Goal: Task Accomplishment & Management: Manage account settings

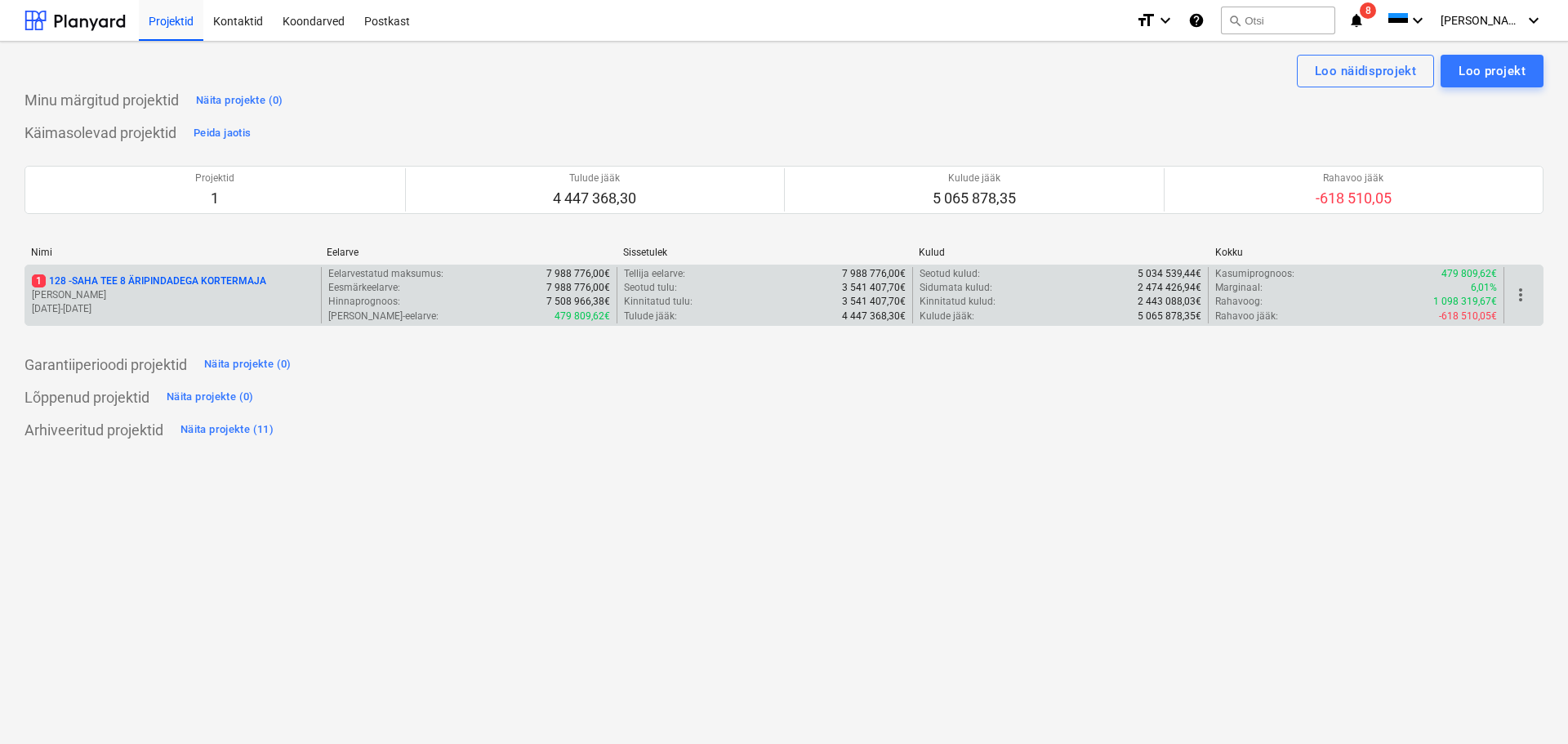
click at [143, 279] on p "1 128 - SAHA TEE 8 ÄRIPINDADEGA KORTERMAJA" at bounding box center [149, 281] width 234 height 14
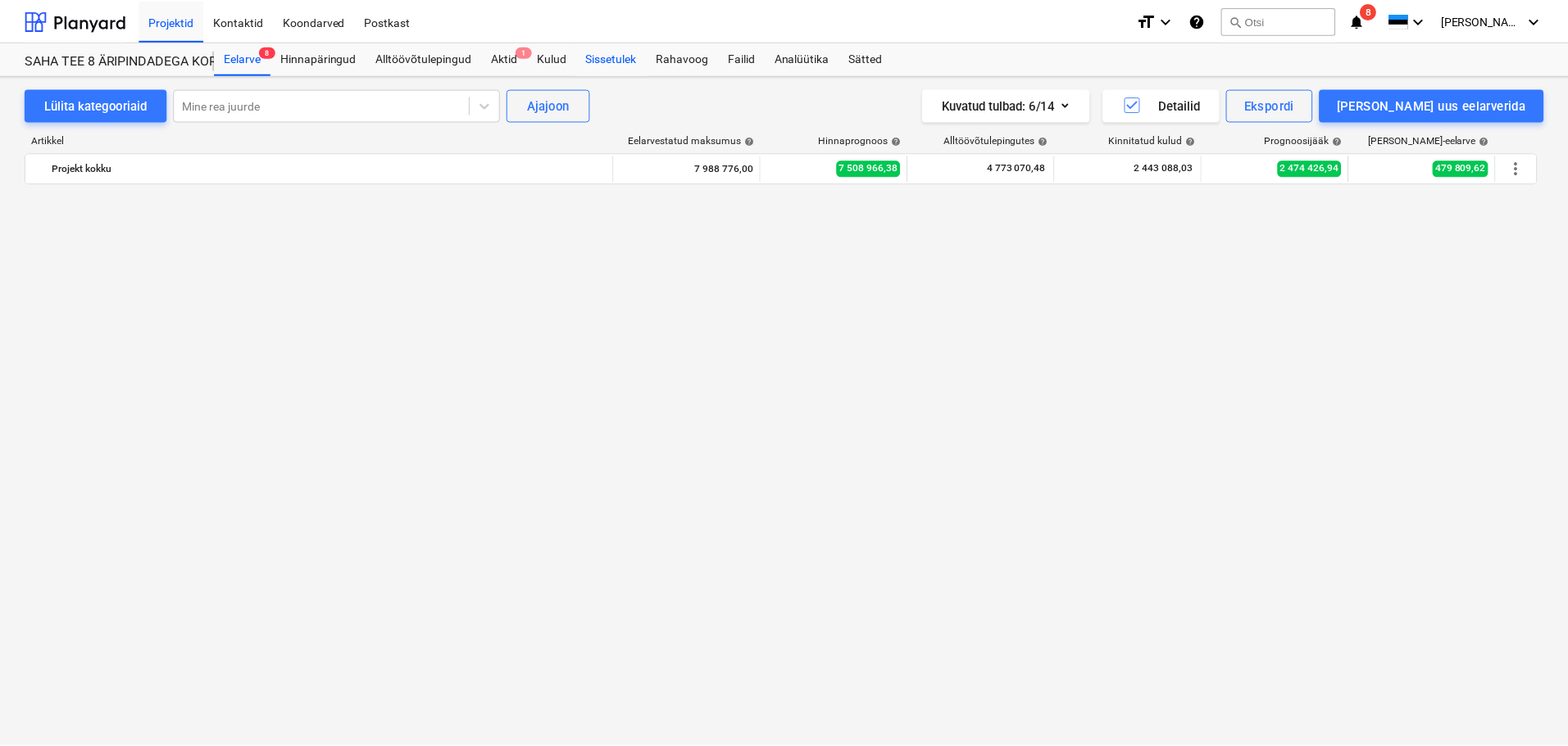
scroll to position [2704, 0]
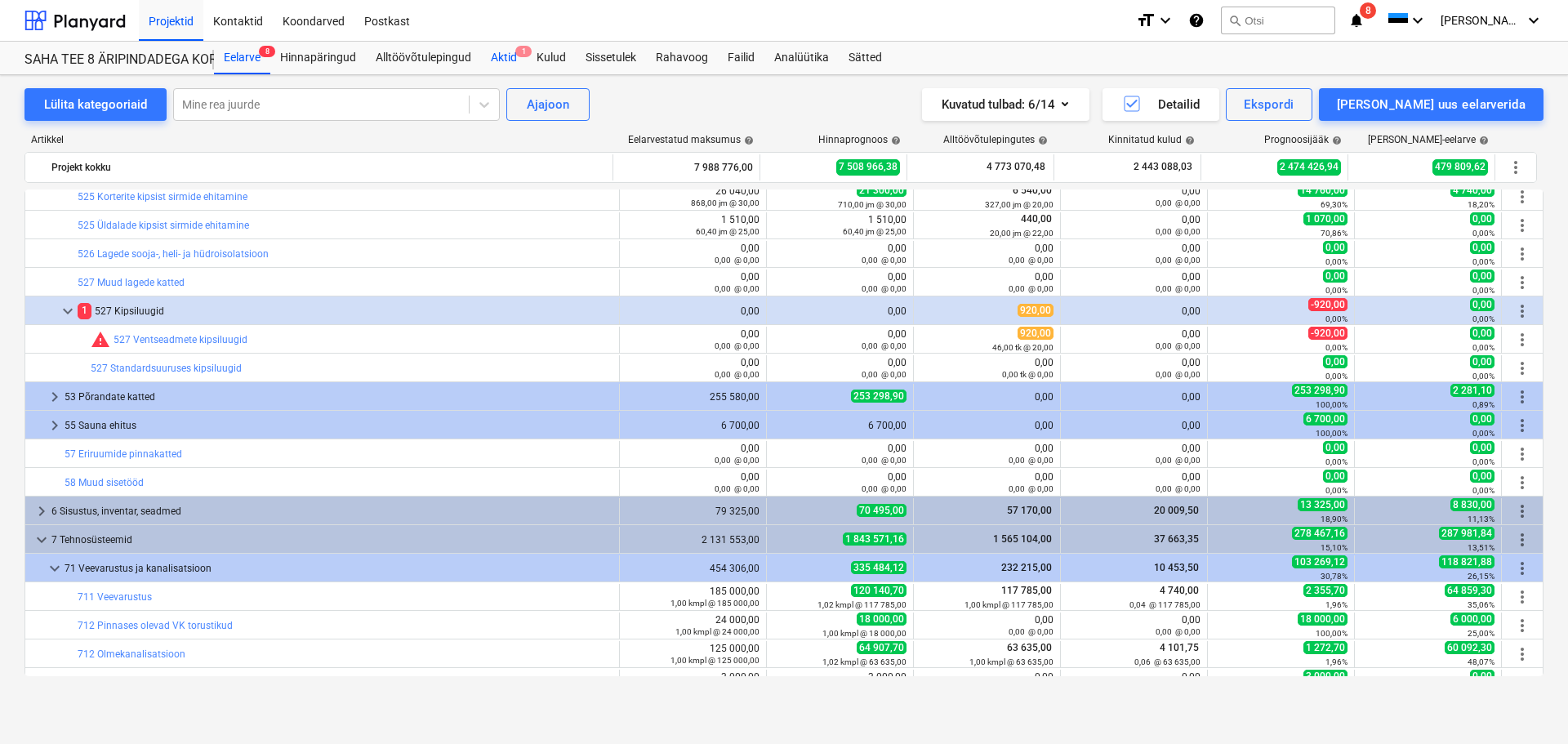
click at [508, 58] on div "Aktid 1" at bounding box center [503, 58] width 45 height 33
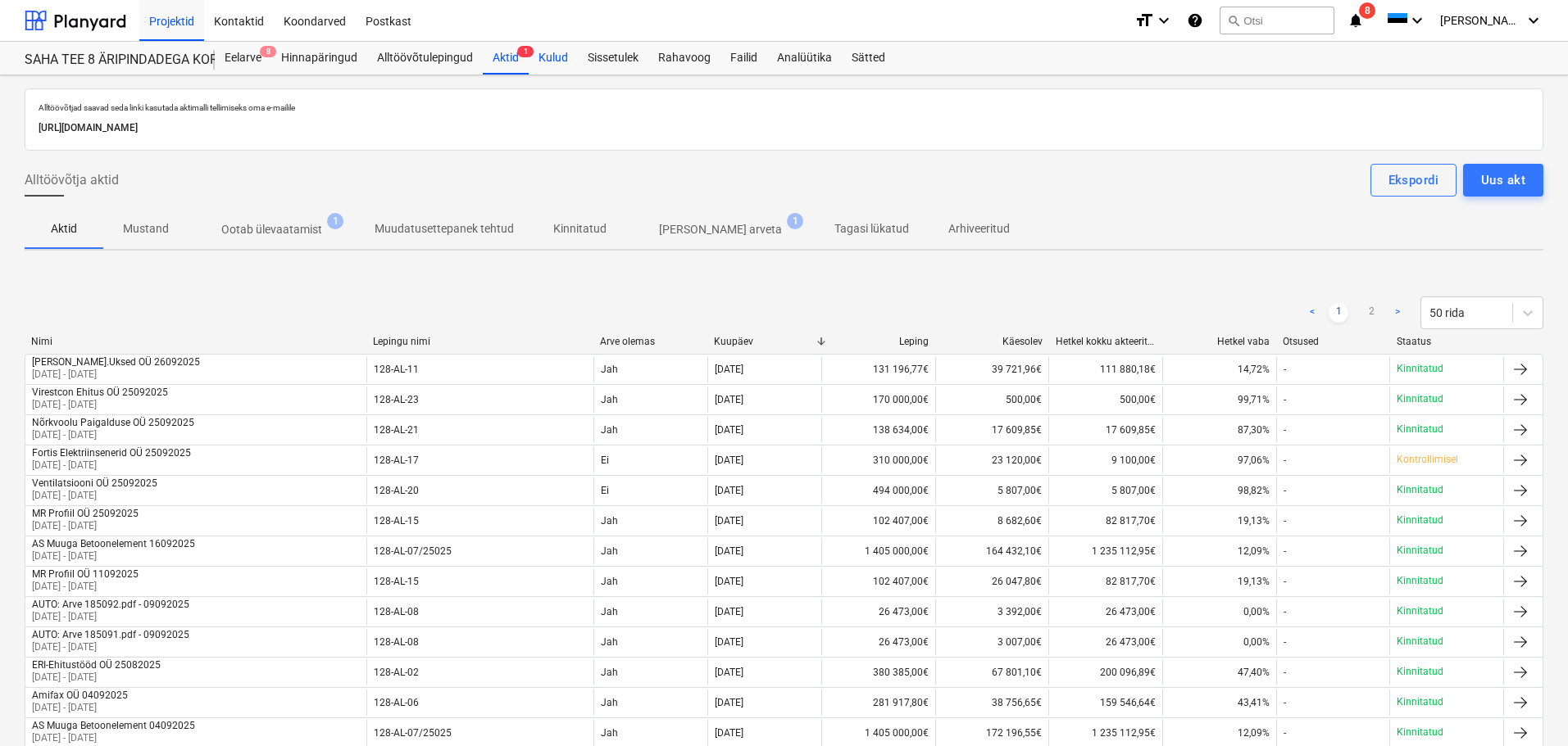
click at [553, 52] on div "Kulud" at bounding box center [553, 58] width 49 height 33
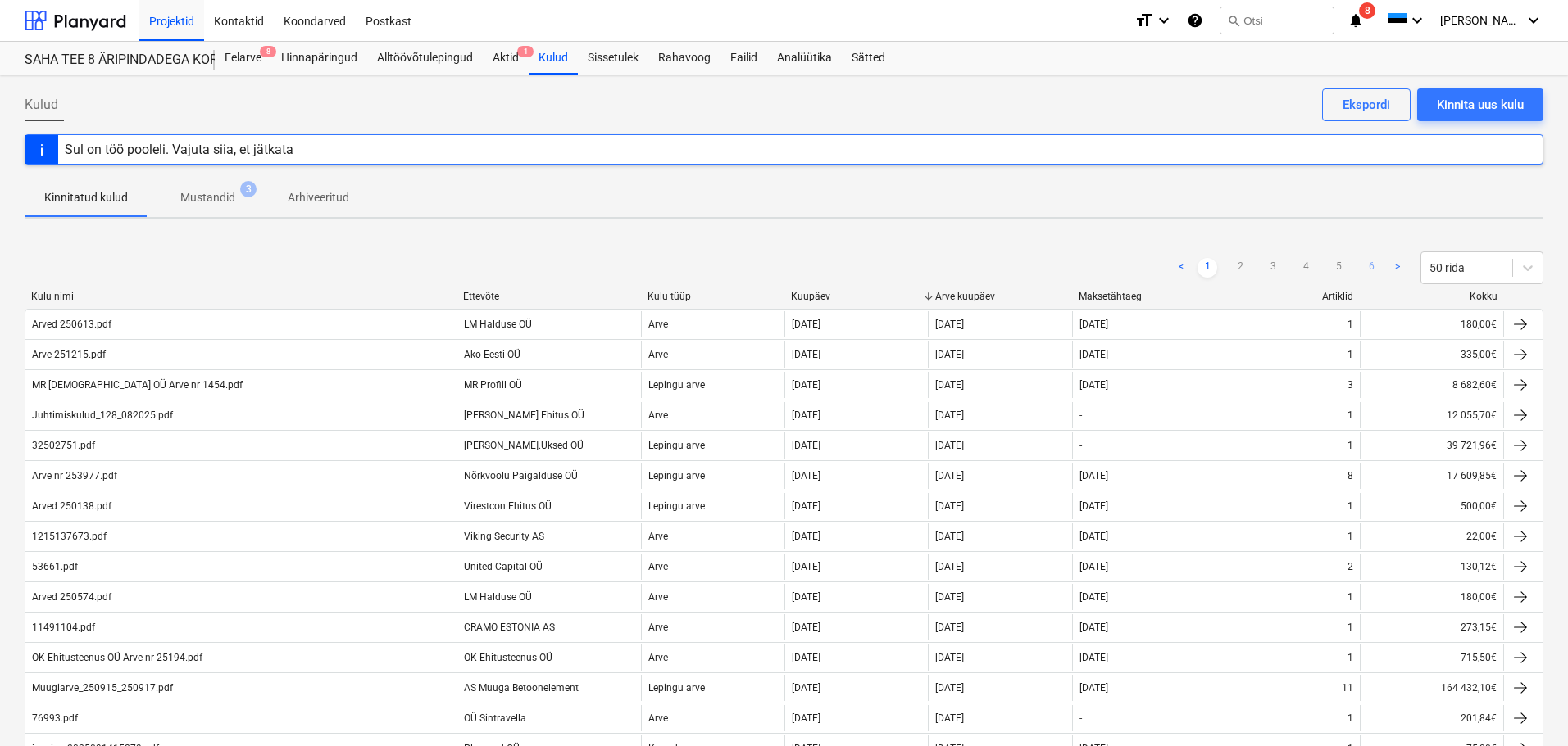
click at [1379, 268] on link "6" at bounding box center [1371, 268] width 20 height 20
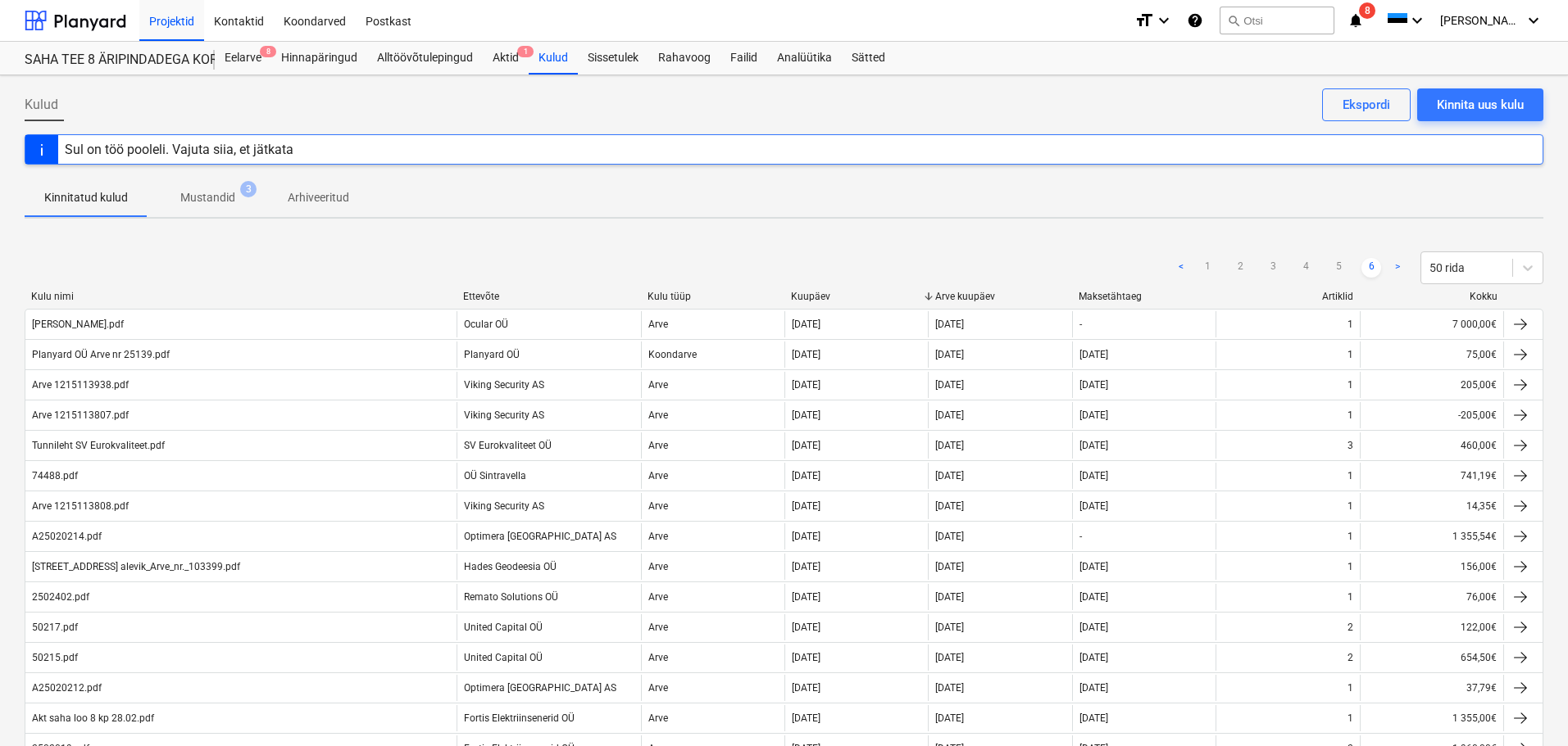
click at [1395, 265] on link ">" at bounding box center [1398, 268] width 20 height 20
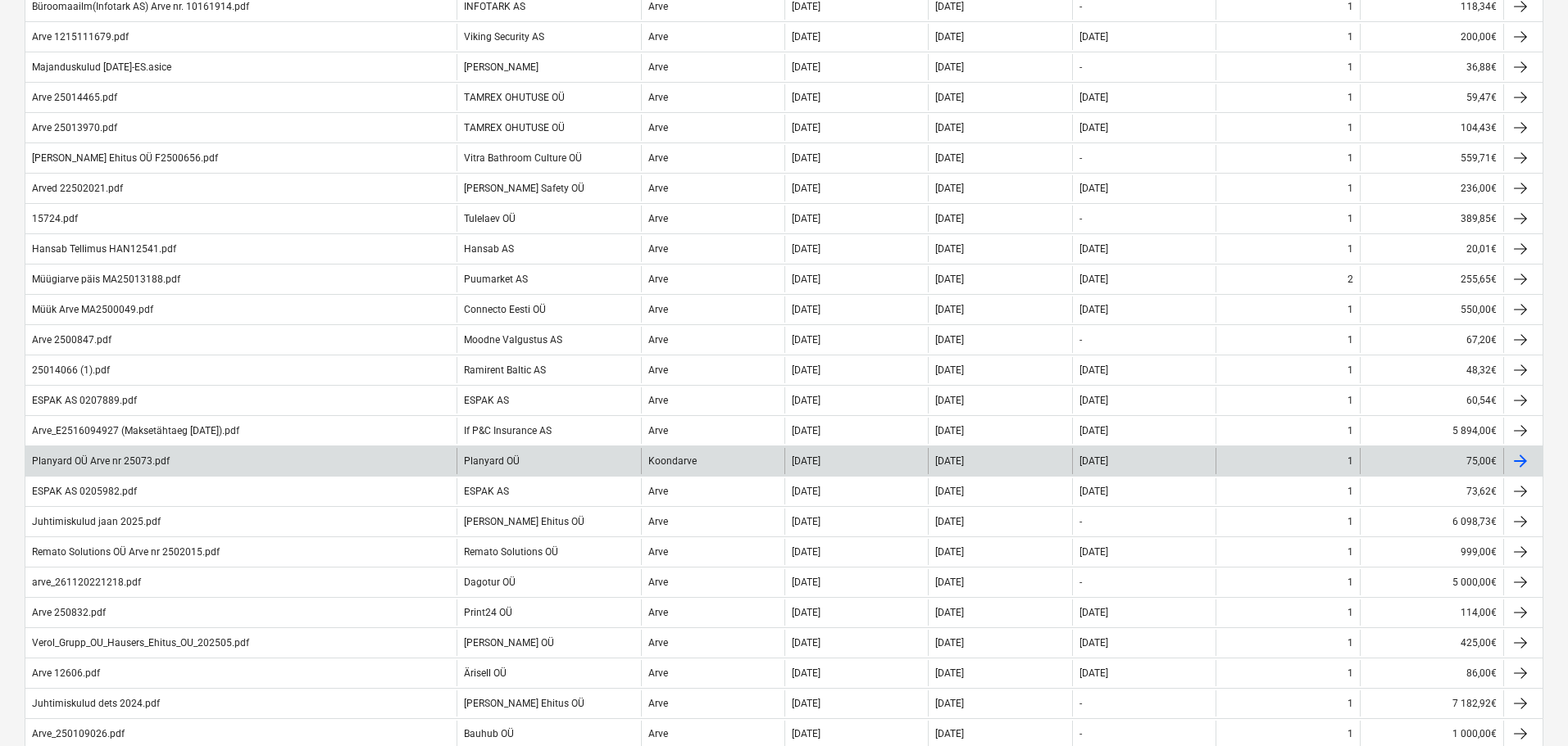
scroll to position [928, 0]
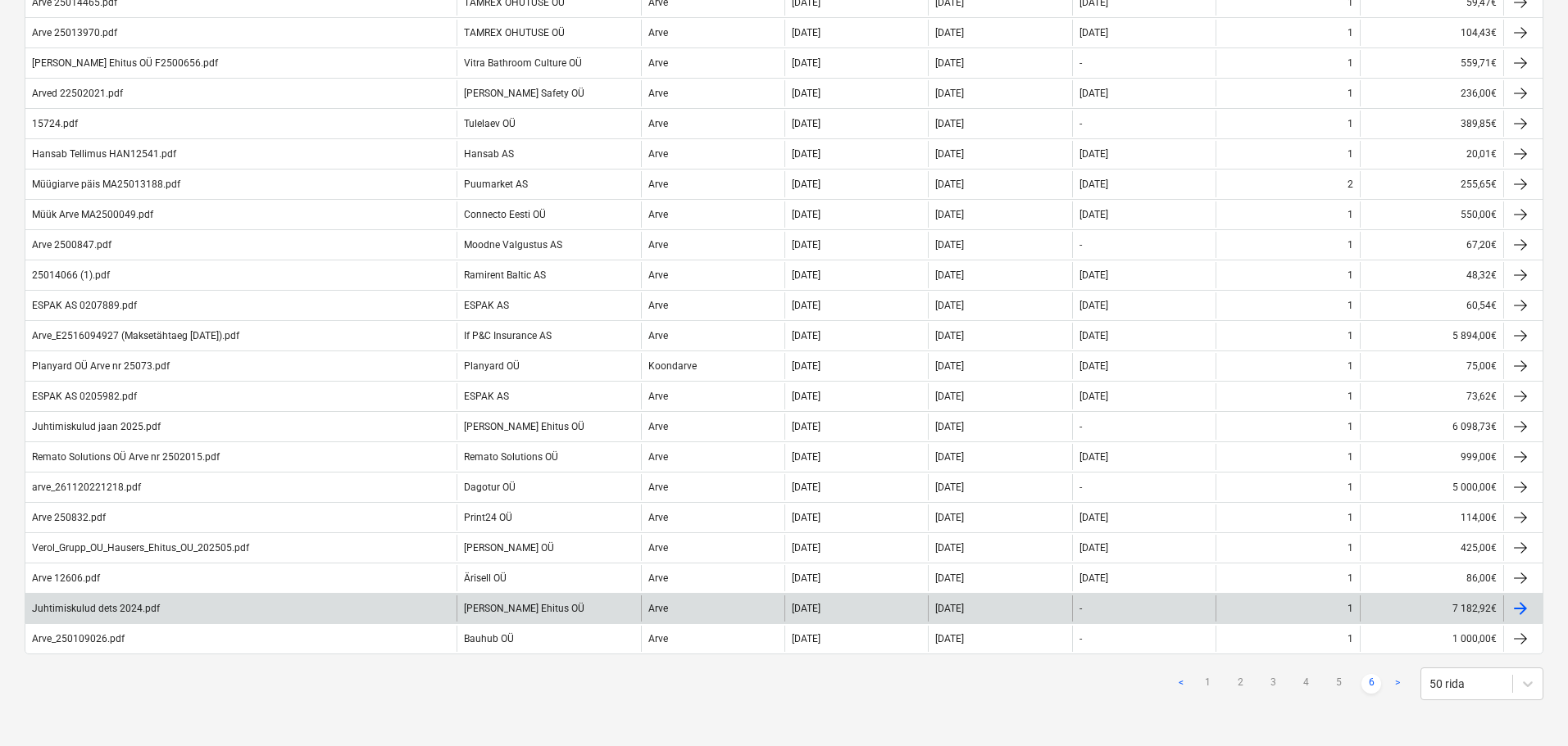
click at [217, 604] on div "Juhtimiskulud dets 2024.pdf" at bounding box center [241, 609] width 431 height 26
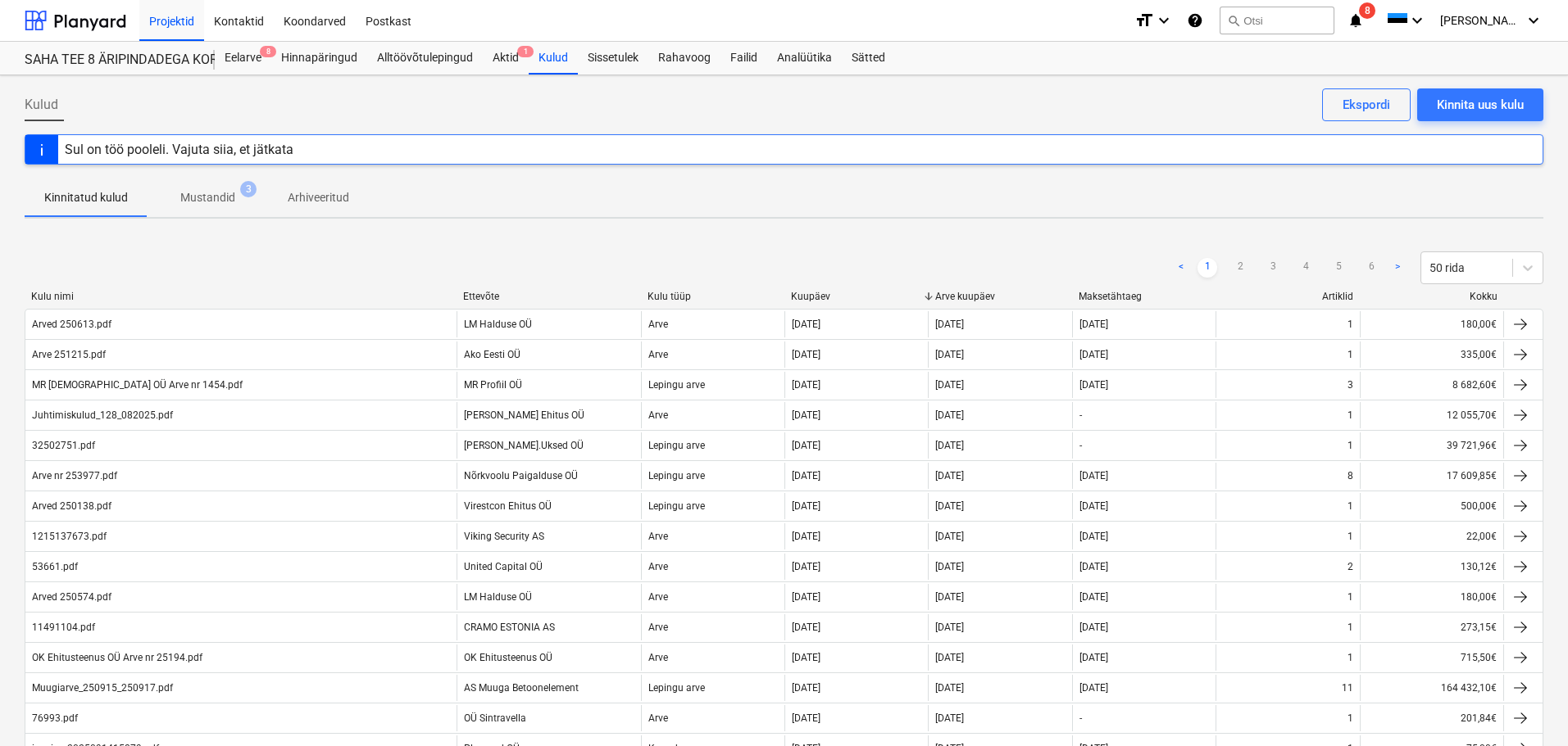
click at [820, 297] on div "Kuupäev" at bounding box center [856, 297] width 131 height 12
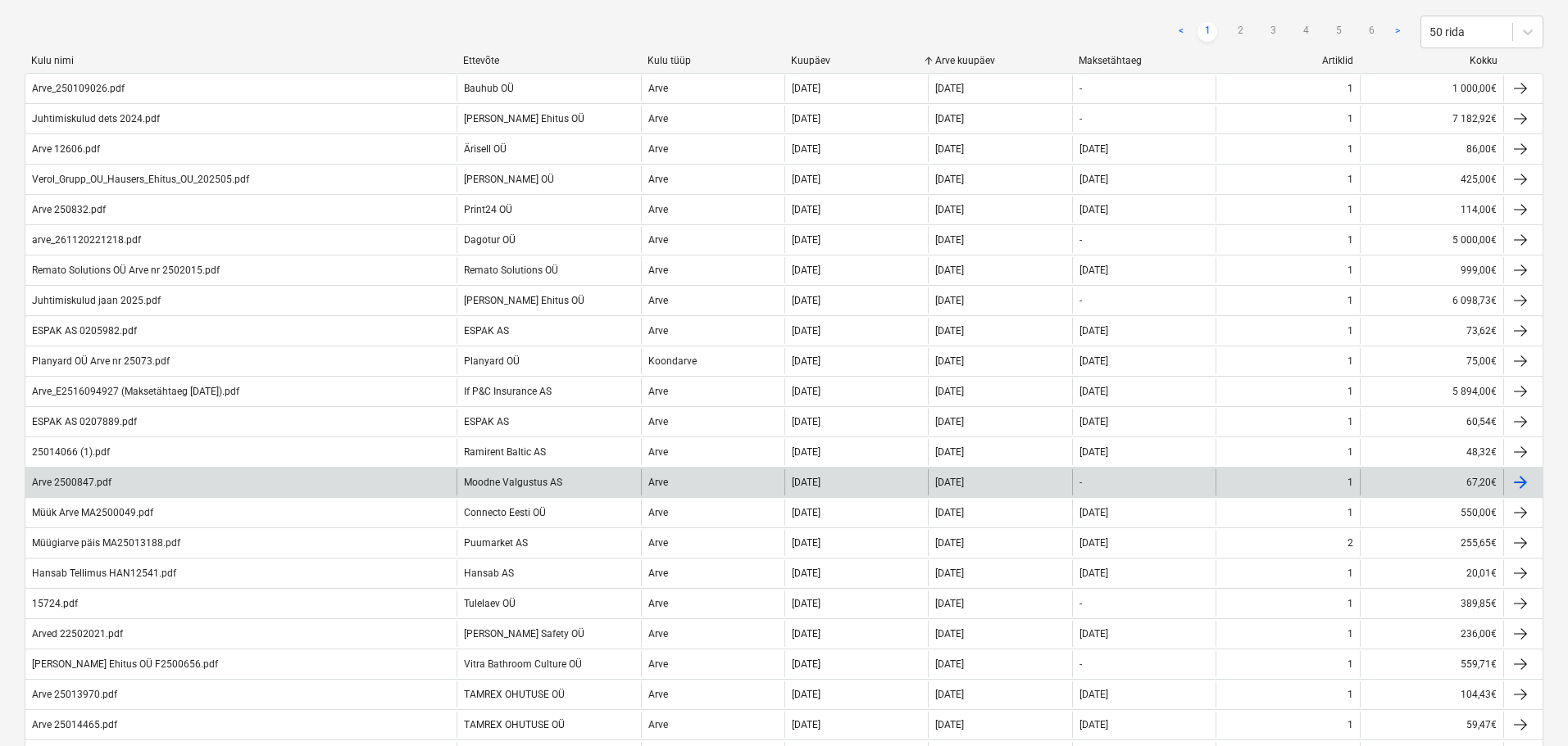
scroll to position [82, 0]
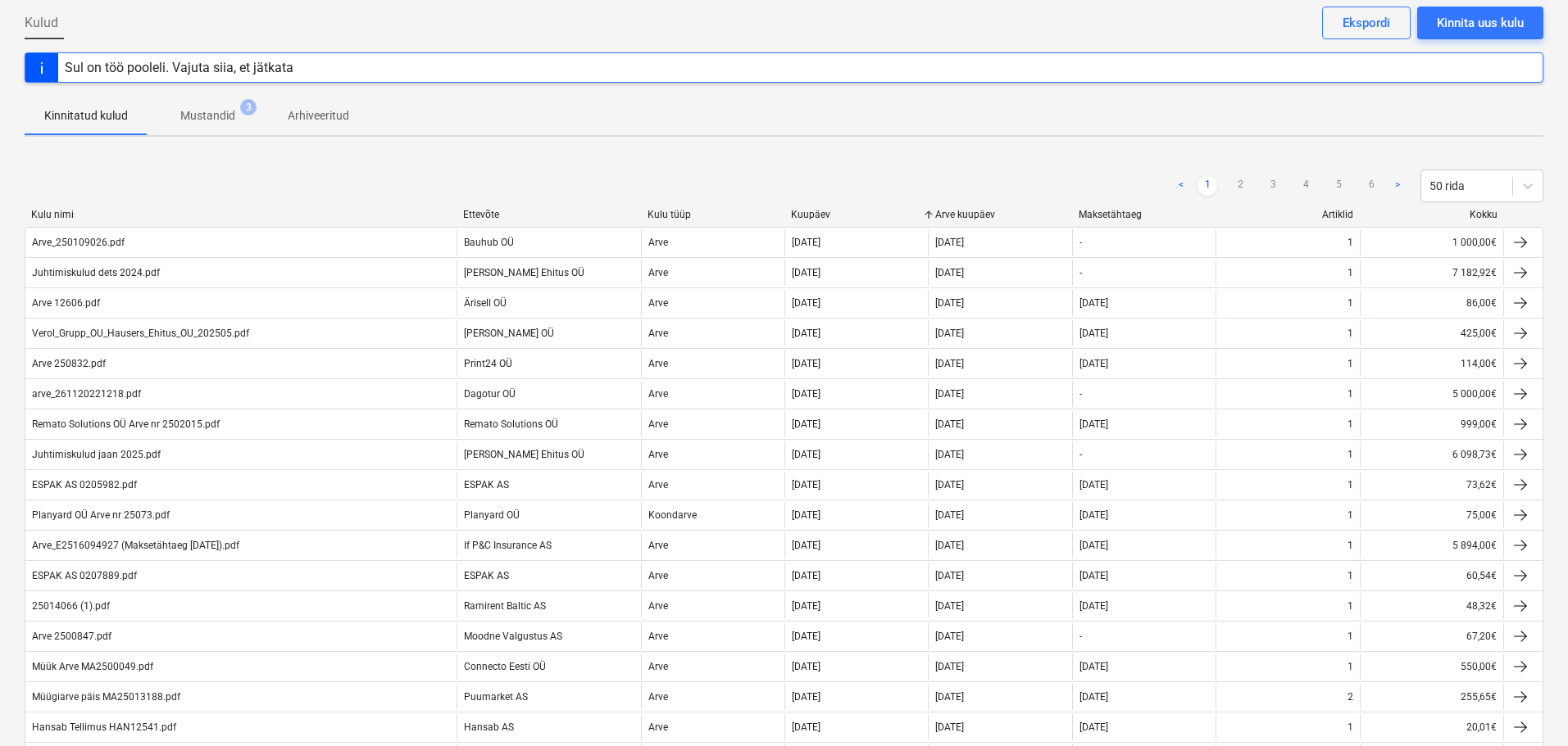
click at [473, 215] on div "Ettevõte" at bounding box center [549, 215] width 171 height 12
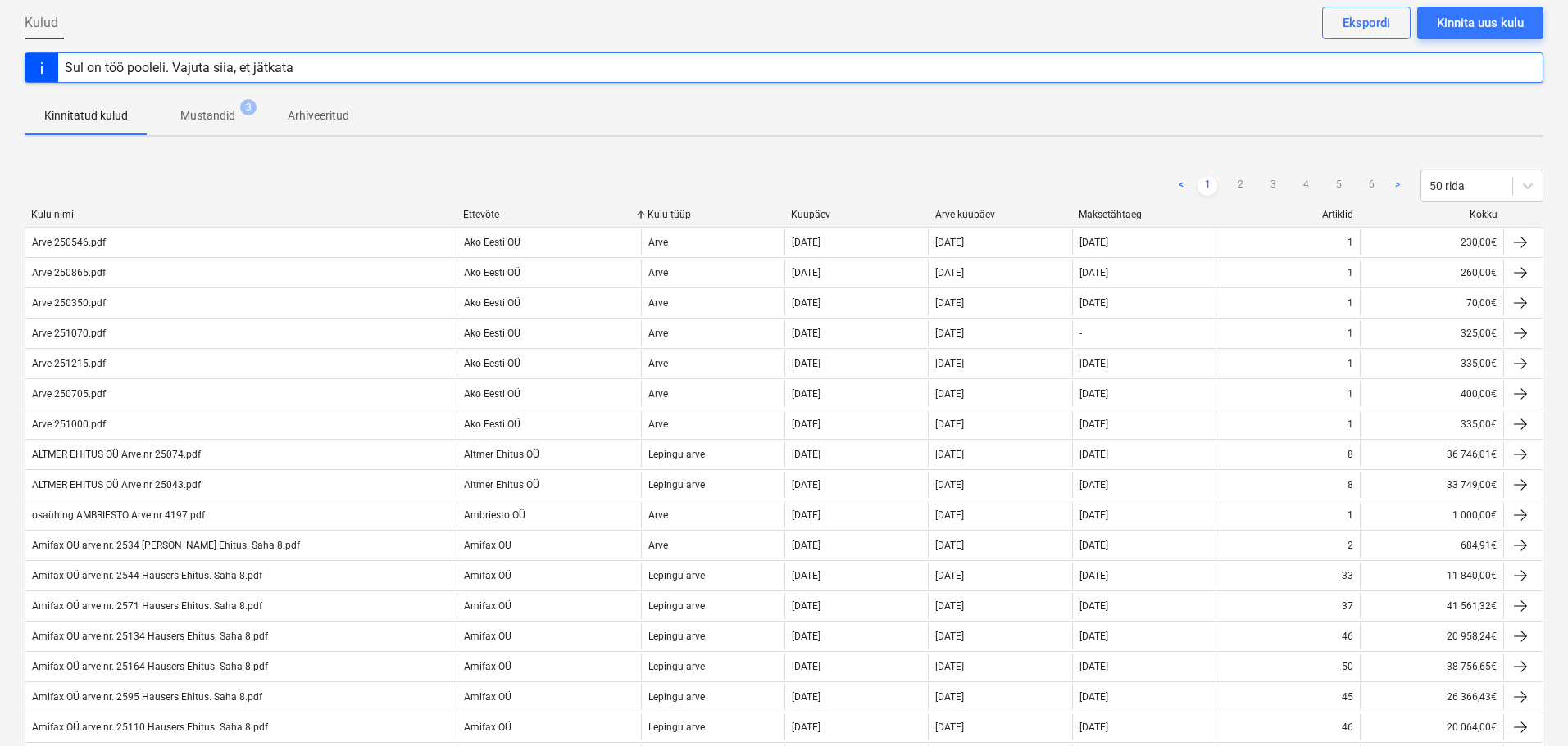
click at [473, 215] on div "Ettevõte" at bounding box center [549, 215] width 171 height 12
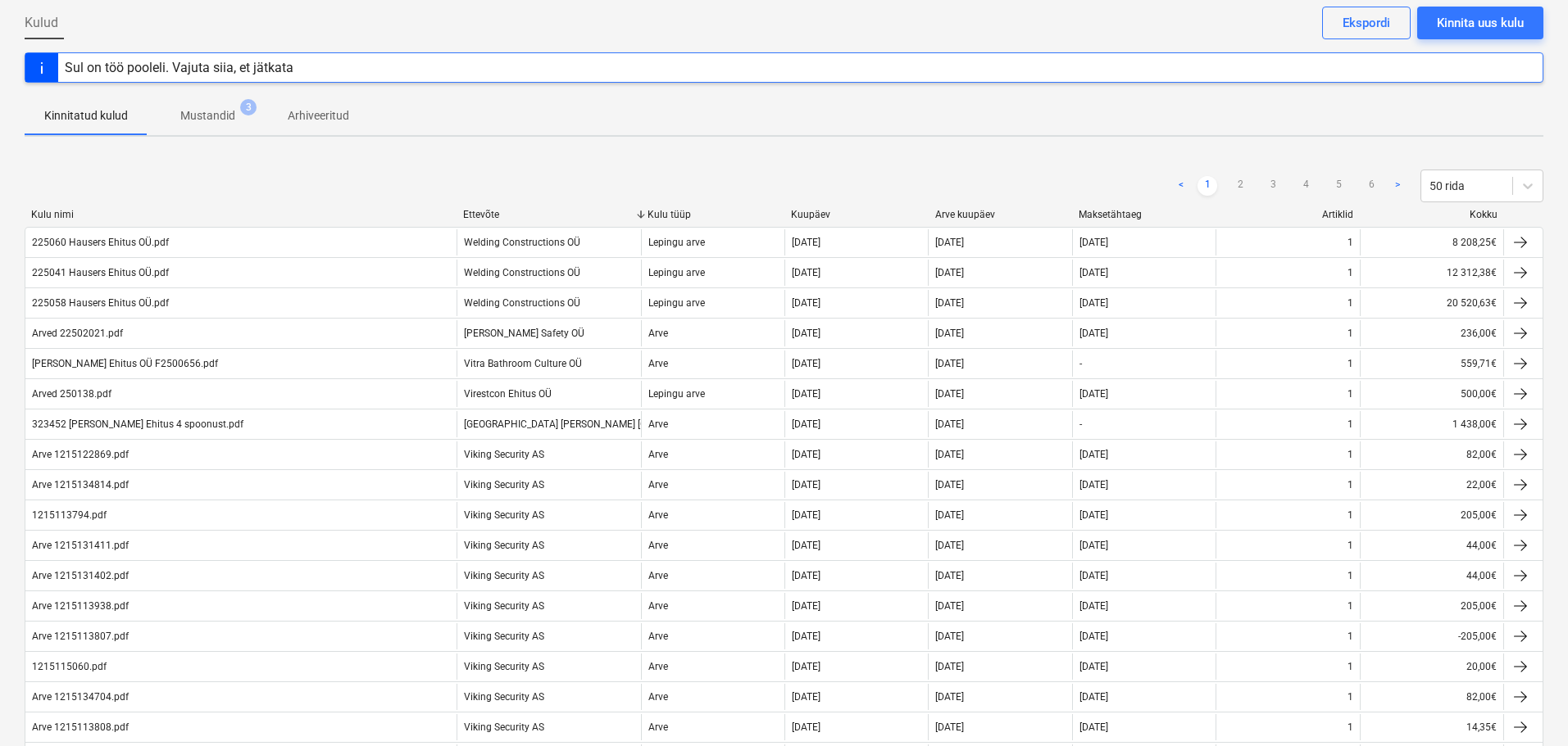
click at [473, 215] on div "Ettevõte" at bounding box center [549, 215] width 171 height 12
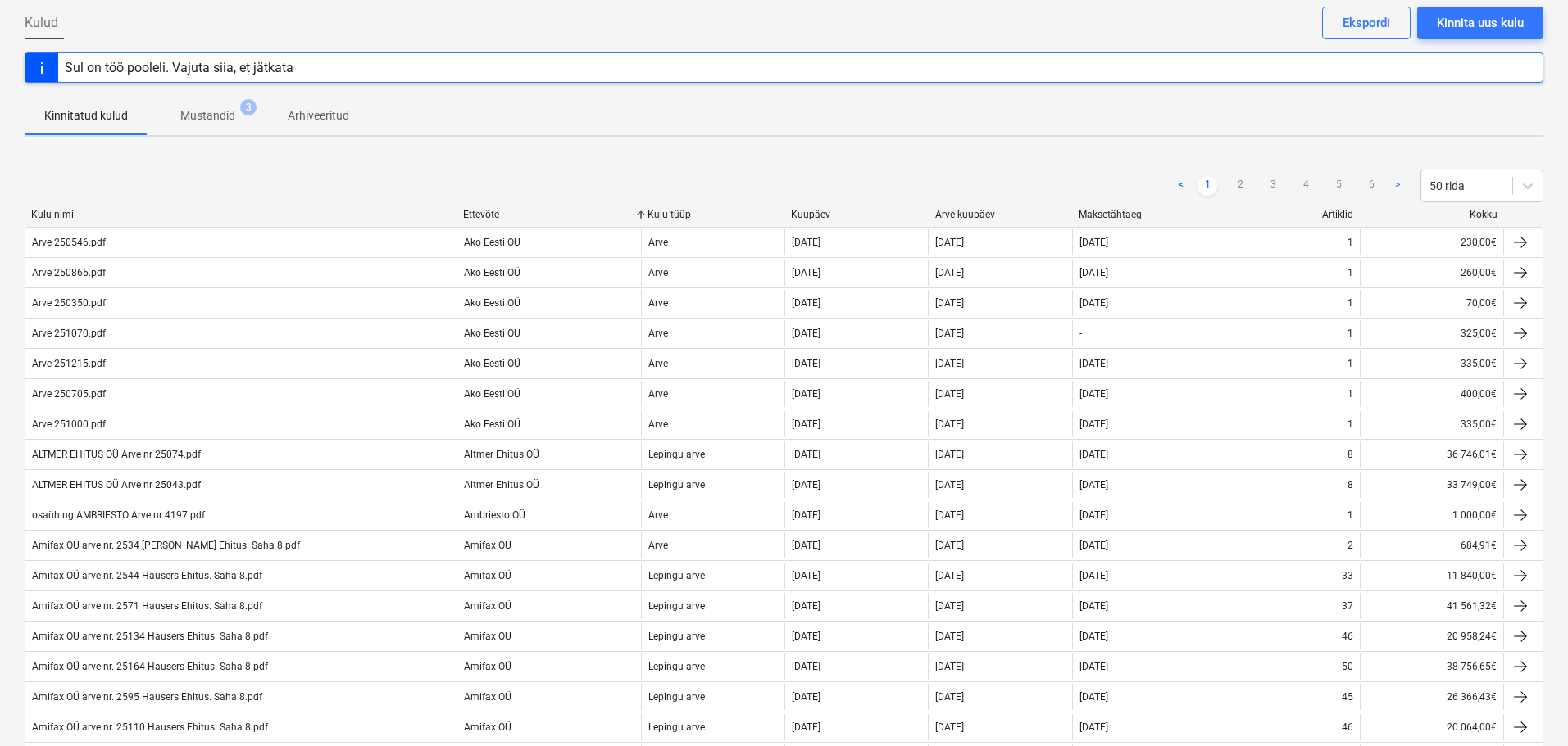
click at [966, 210] on div "Arve kuupäev" at bounding box center [1001, 215] width 131 height 12
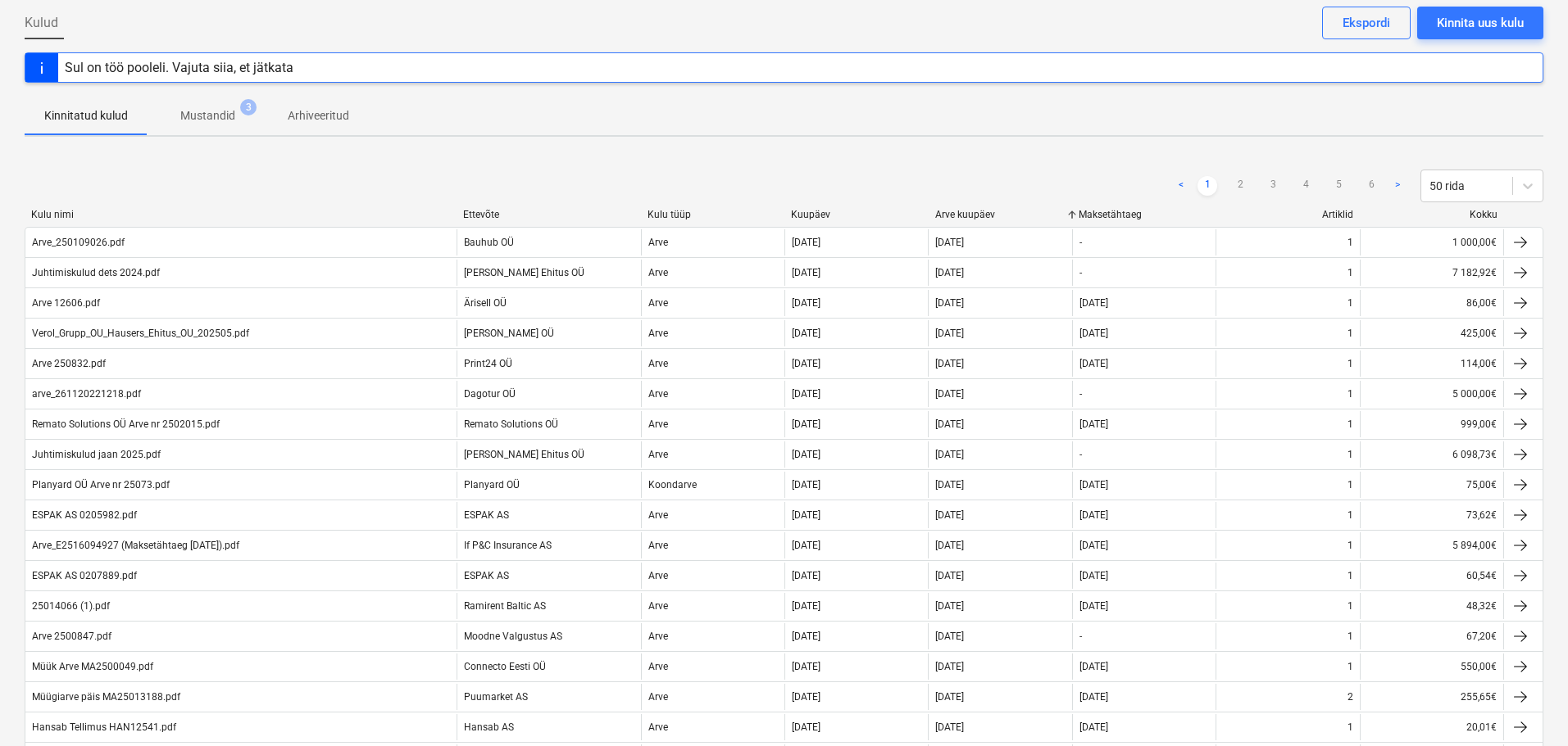
click at [966, 210] on div "Arve kuupäev" at bounding box center [1001, 215] width 131 height 12
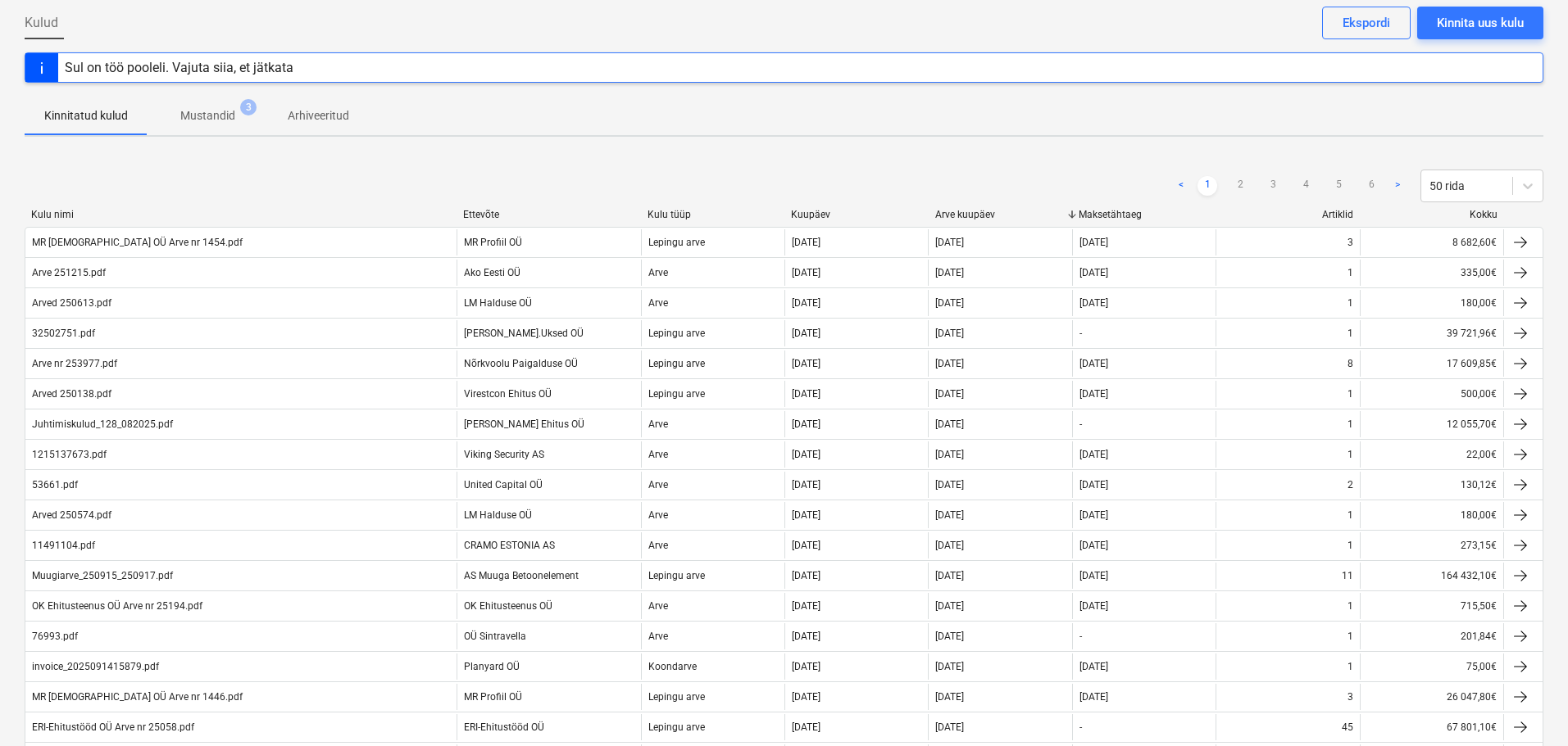
click at [966, 210] on div "Arve kuupäev" at bounding box center [1001, 215] width 131 height 12
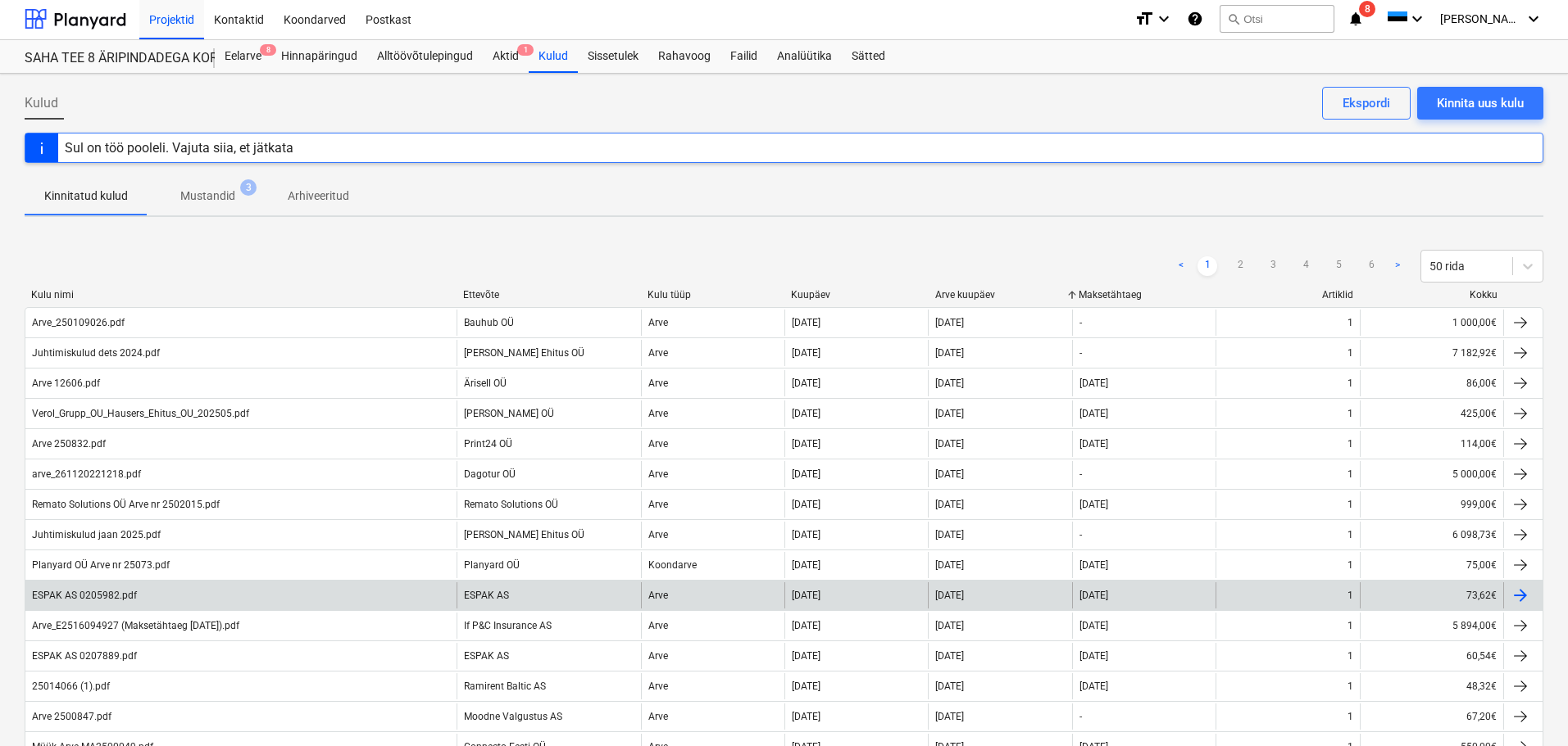
scroll to position [0, 0]
